Goal: Browse casually: Explore the website without a specific task or goal

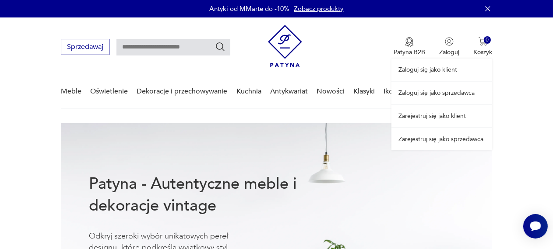
click at [445, 98] on link "Zaloguj się jako sprzedawca" at bounding box center [441, 93] width 101 height 22
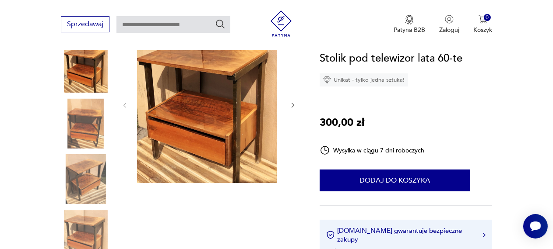
click at [289, 109] on icon "button" at bounding box center [292, 105] width 7 height 7
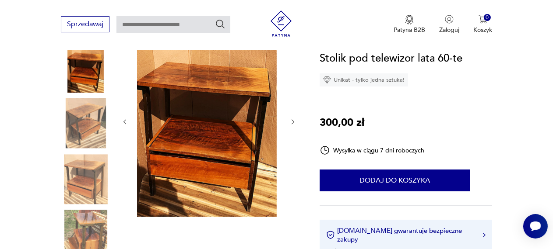
click at [289, 126] on icon "button" at bounding box center [292, 122] width 7 height 7
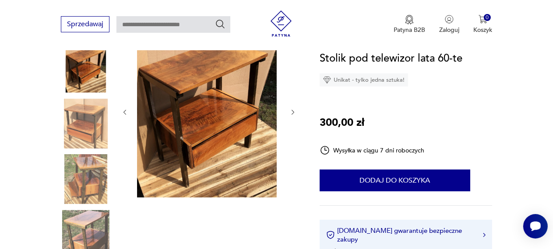
click at [281, 131] on div at bounding box center [208, 112] width 175 height 174
click at [289, 116] on icon "button" at bounding box center [292, 112] width 7 height 7
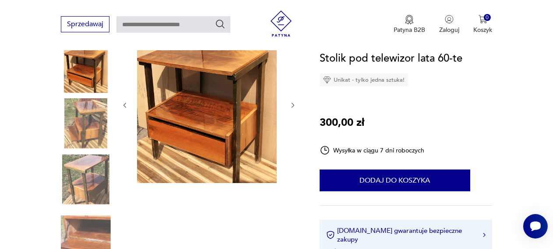
click at [281, 120] on div at bounding box center [208, 105] width 175 height 160
click at [289, 109] on icon "button" at bounding box center [292, 105] width 7 height 7
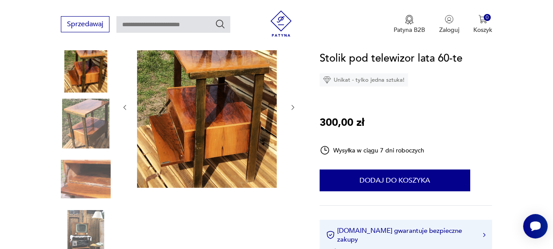
click at [289, 111] on icon "button" at bounding box center [292, 107] width 7 height 7
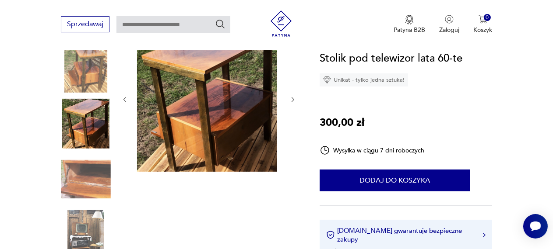
click at [289, 104] on button "button" at bounding box center [292, 99] width 7 height 9
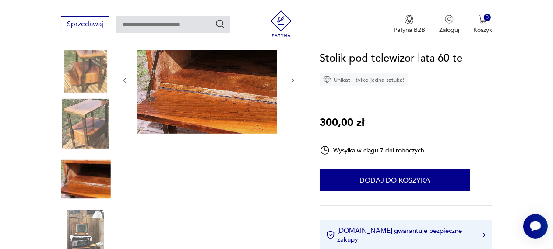
click at [289, 84] on icon "button" at bounding box center [292, 80] width 7 height 7
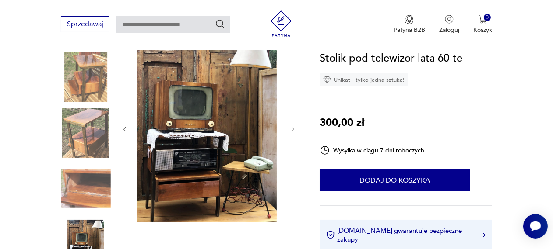
scroll to position [119, 0]
